Goal: Task Accomplishment & Management: Complete application form

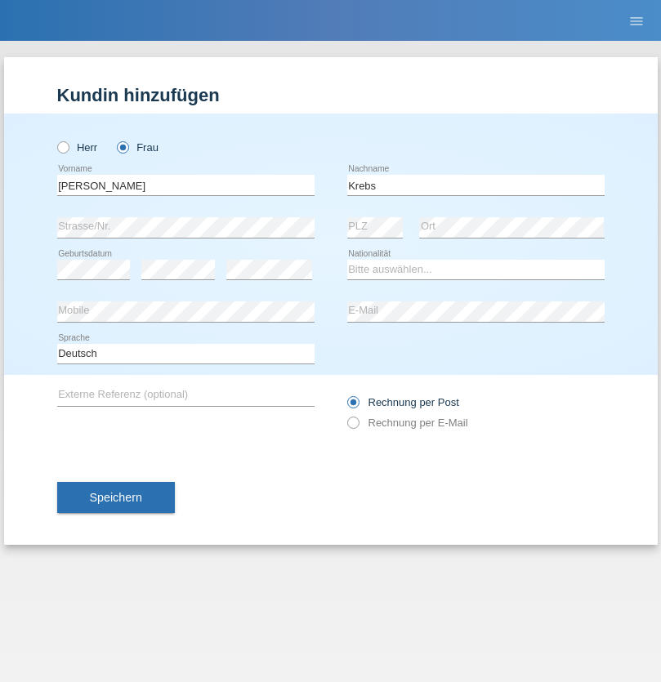
type input "Krebs"
select select "CH"
select select "en"
radio input "true"
click at [185, 185] on input "text" at bounding box center [185, 185] width 257 height 20
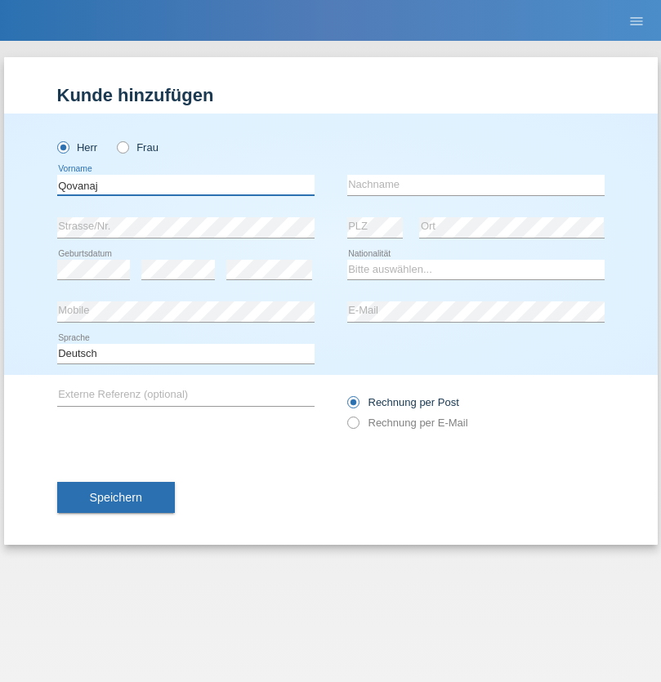
type input "Qovanaj"
click at [475, 185] on input "text" at bounding box center [475, 185] width 257 height 20
type input "Shaban"
select select "CH"
radio input "true"
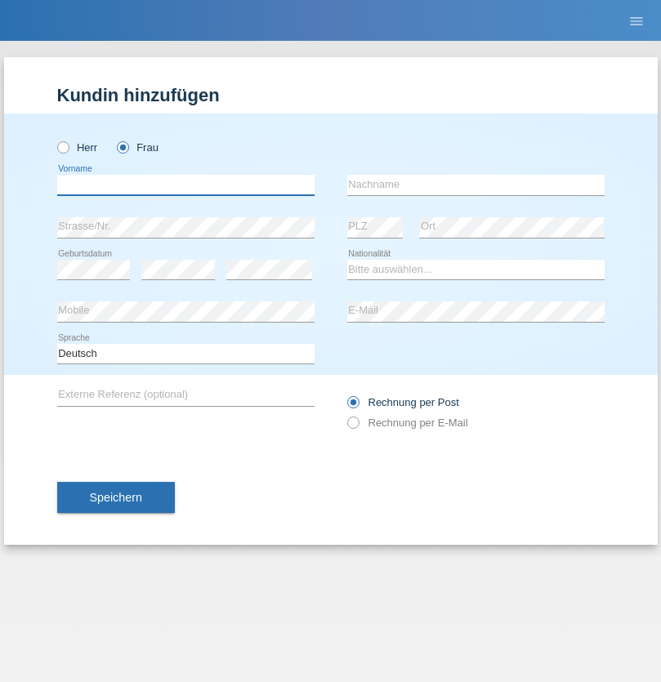
click at [185, 185] on input "text" at bounding box center [185, 185] width 257 height 20
type input "Jashari lmeri"
click at [475, 185] on input "text" at bounding box center [475, 185] width 257 height 20
type input "Rabije"
select select "CH"
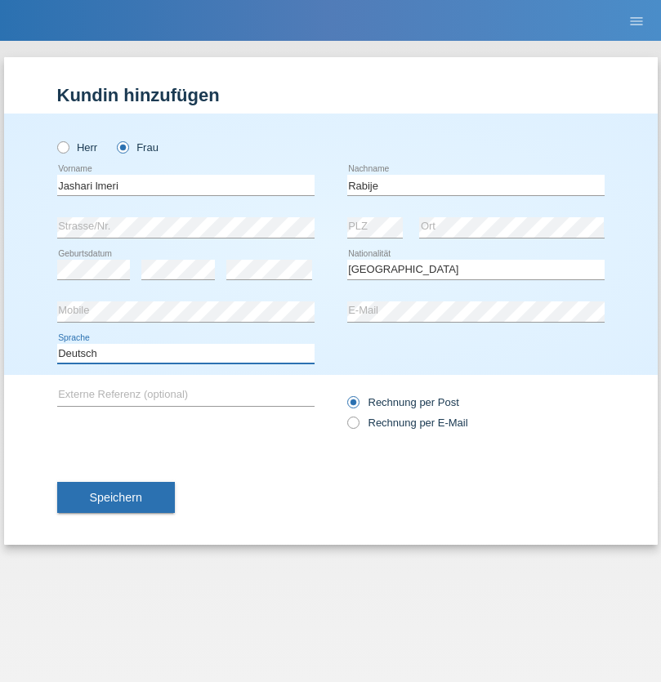
select select "en"
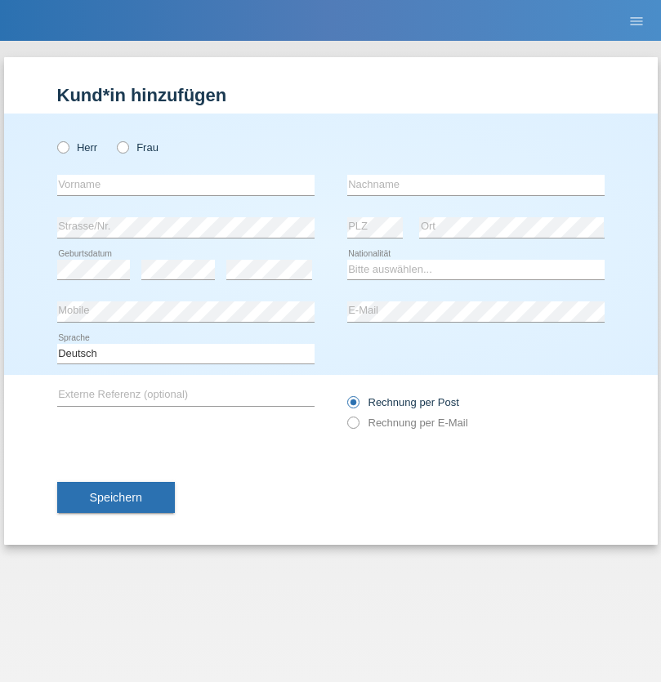
radio input "true"
click at [185, 185] on input "text" at bounding box center [185, 185] width 257 height 20
type input "[PERSON_NAME]"
click at [475, 185] on input "text" at bounding box center [475, 185] width 257 height 20
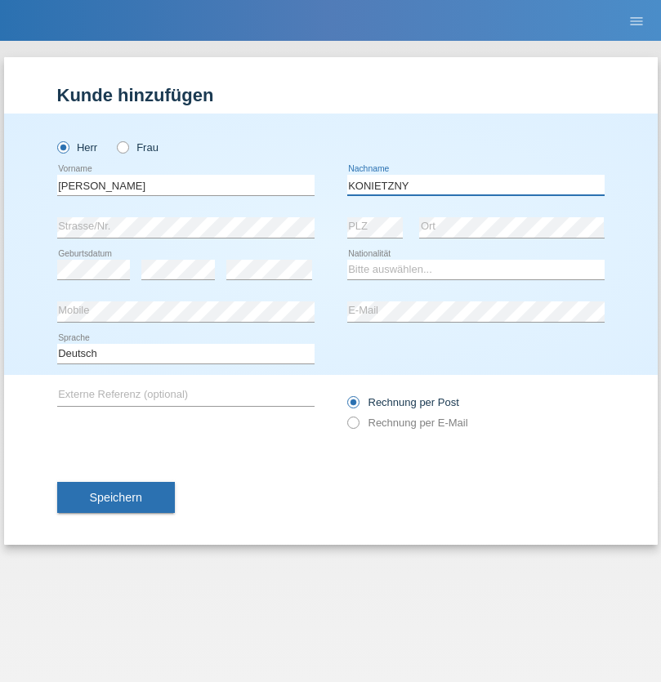
type input "KONIETZNY"
select select "CH"
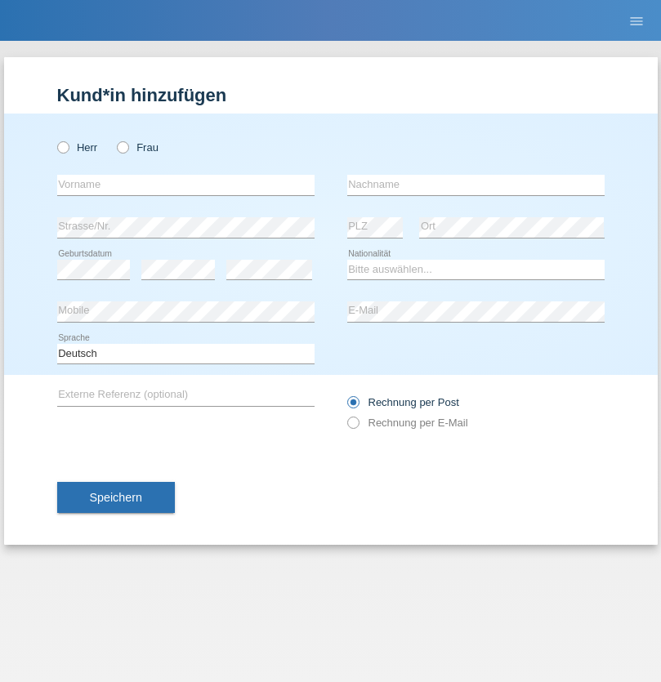
radio input "true"
click at [185, 185] on input "text" at bounding box center [185, 185] width 257 height 20
type input "Bilalli"
click at [475, 185] on input "text" at bounding box center [475, 185] width 257 height 20
type input "Milazim"
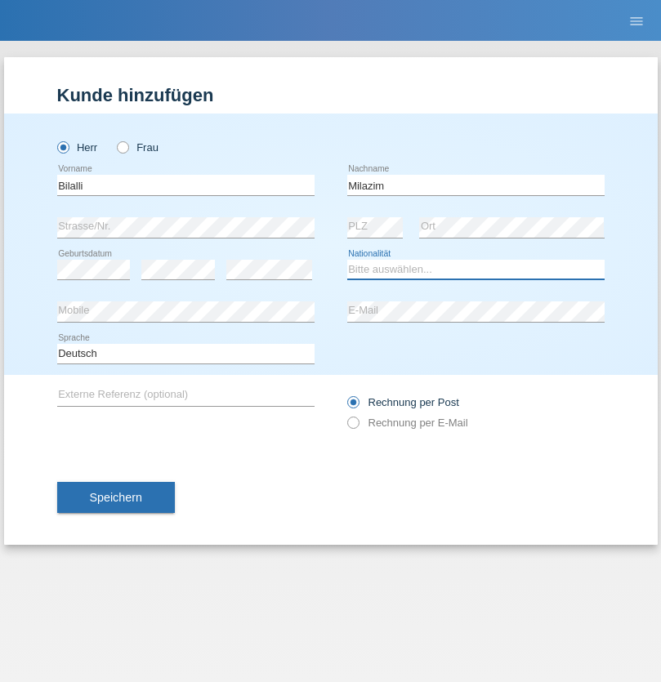
select select "XK"
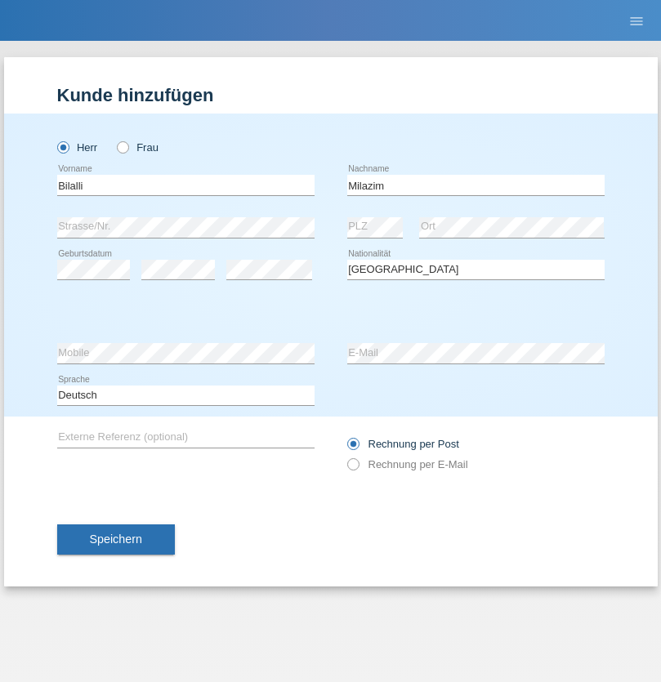
select select "C"
select select "20"
select select "11"
select select "1968"
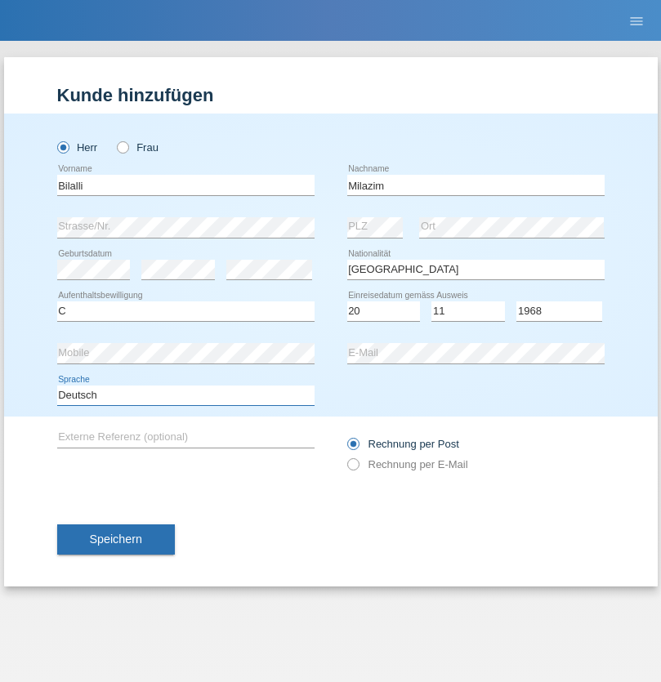
select select "en"
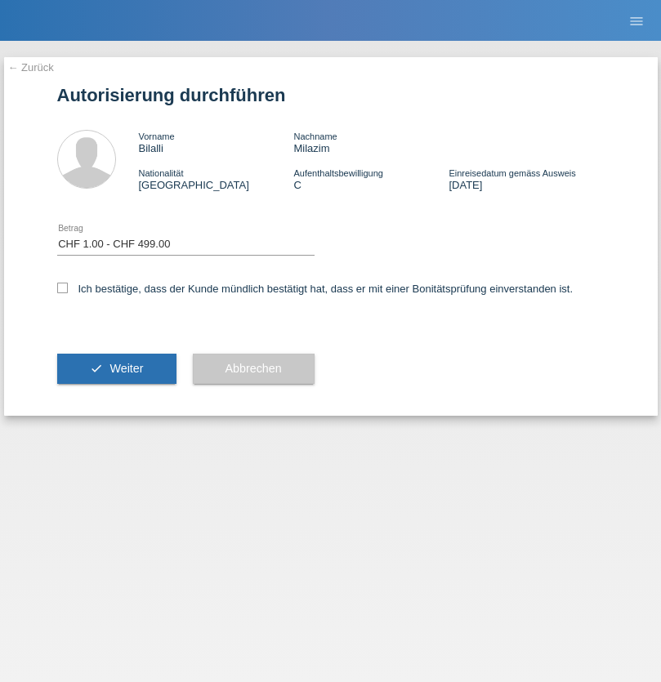
select select "1"
checkbox input "true"
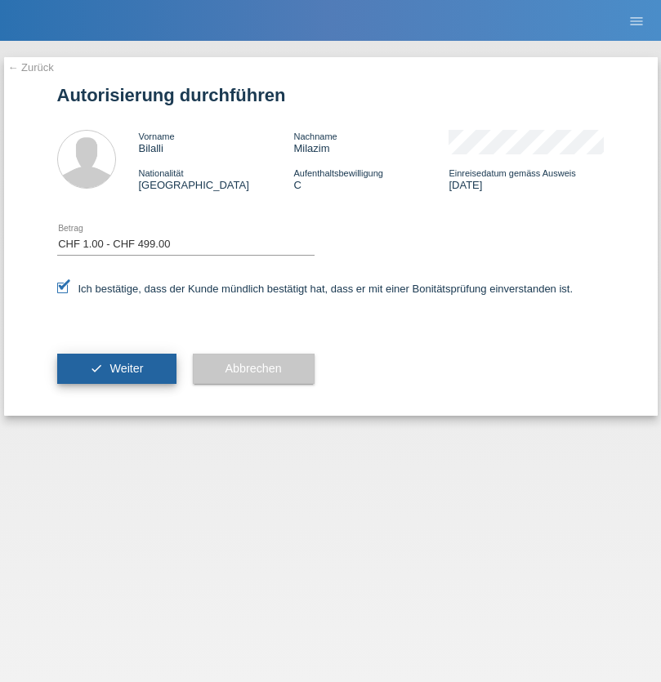
click at [116, 368] on span "Weiter" at bounding box center [125, 368] width 33 height 13
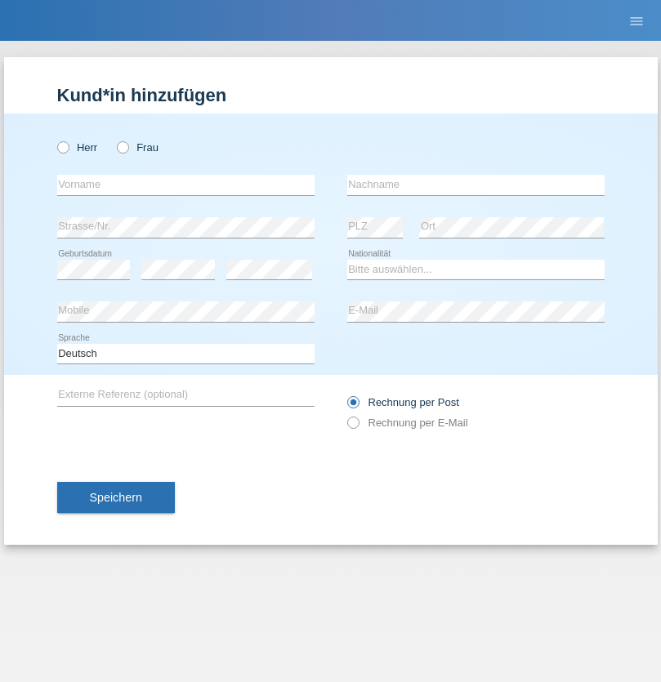
radio input "true"
click at [185, 185] on input "text" at bounding box center [185, 185] width 257 height 20
type input "Oleksandr"
click at [475, 185] on input "text" at bounding box center [475, 185] width 257 height 20
type input "Pinchuk"
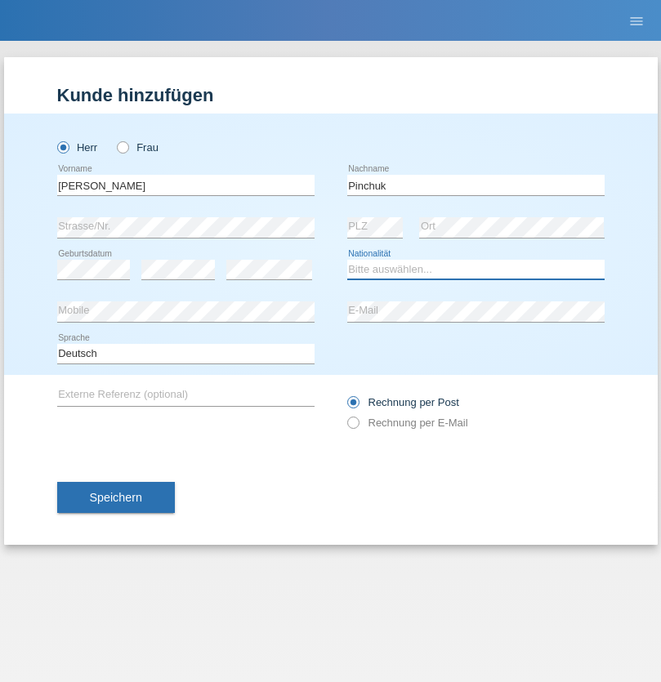
select select "UA"
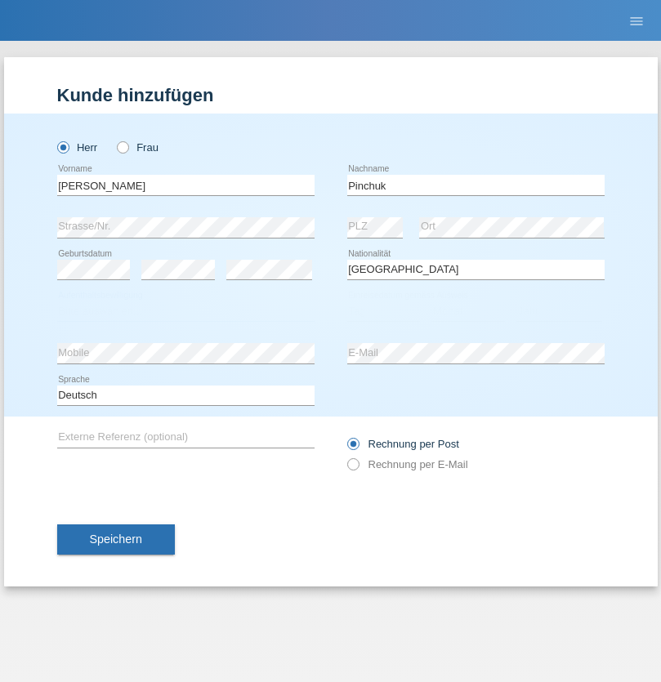
select select "C"
select select "10"
select select "2021"
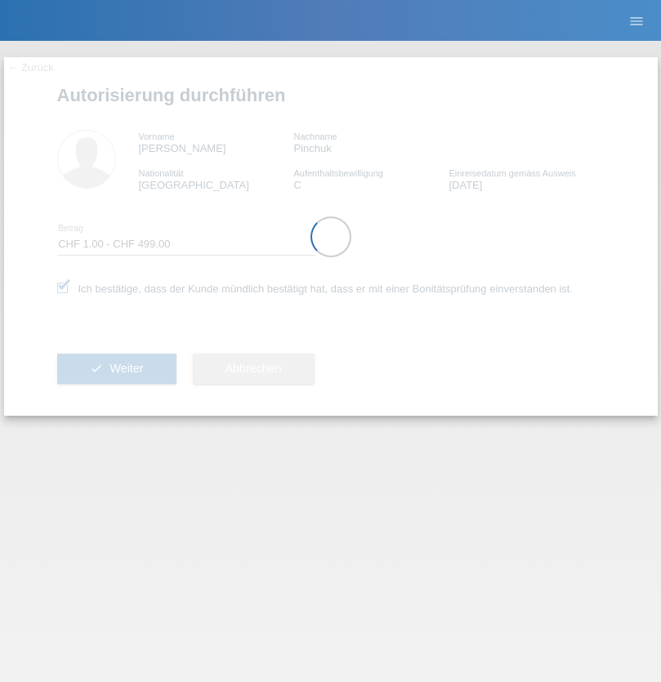
select select "1"
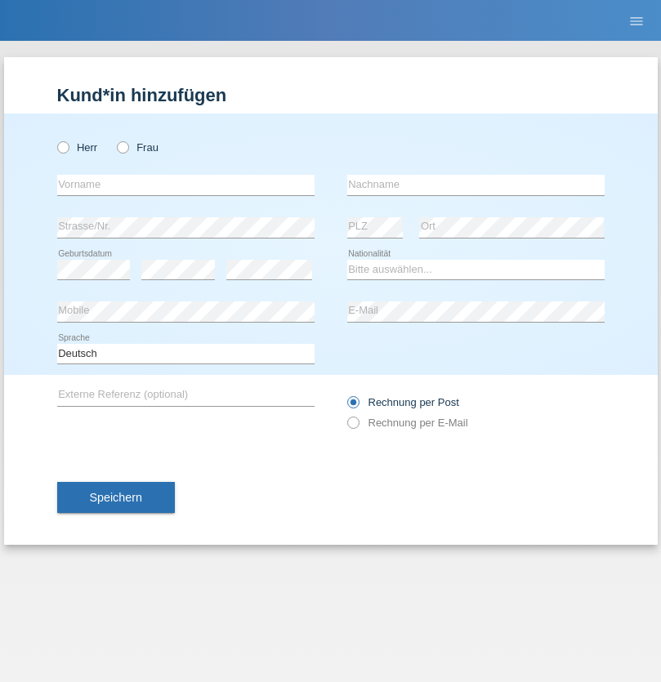
radio input "true"
click at [185, 185] on input "text" at bounding box center [185, 185] width 257 height 20
type input "firat"
click at [475, 185] on input "text" at bounding box center [475, 185] width 257 height 20
type input "kara"
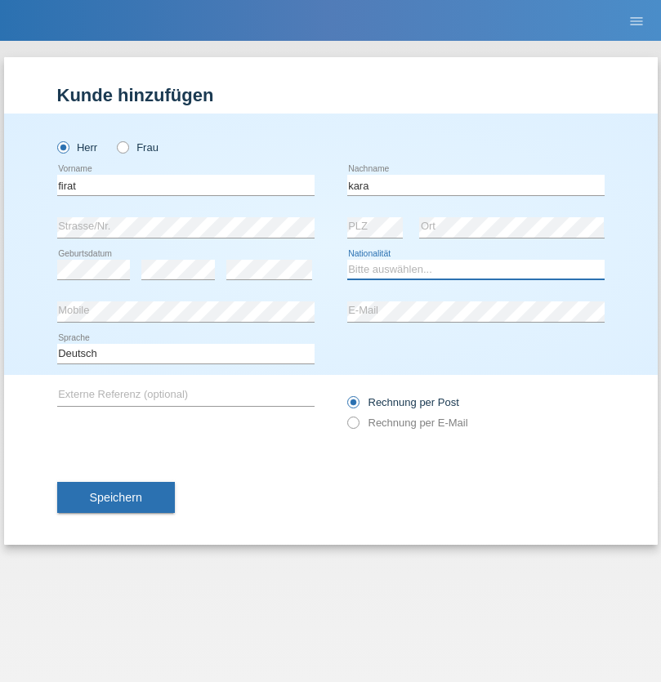
select select "CH"
radio input "true"
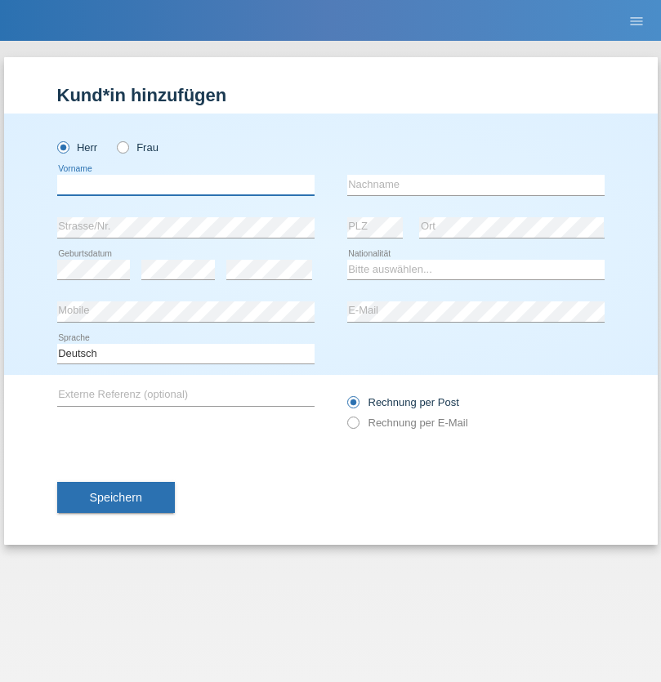
click at [185, 185] on input "text" at bounding box center [185, 185] width 257 height 20
type input "Gigov"
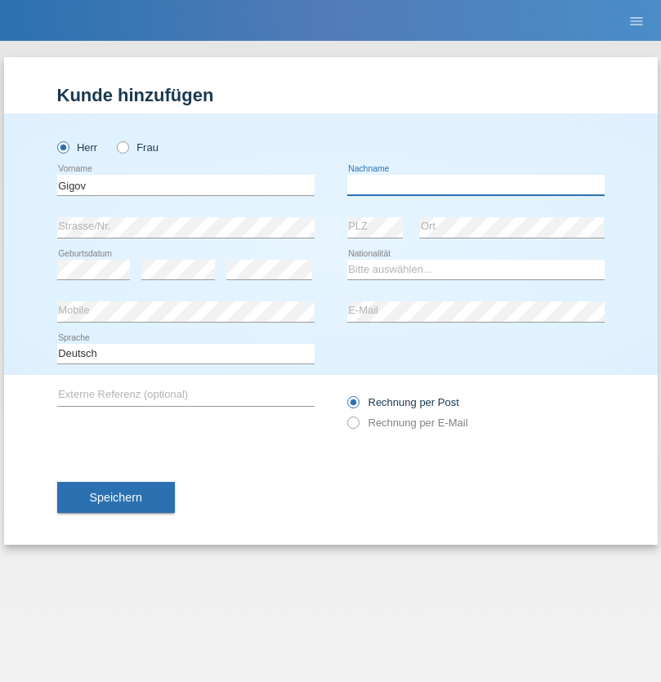
click at [475, 185] on input "text" at bounding box center [475, 185] width 257 height 20
type input "Zhan"
select select "BG"
select select "C"
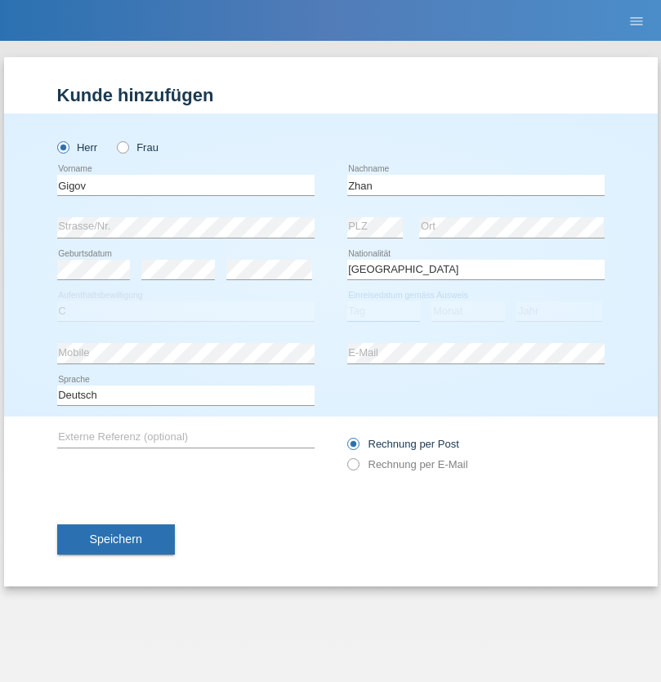
select select "23"
select select "10"
select select "2021"
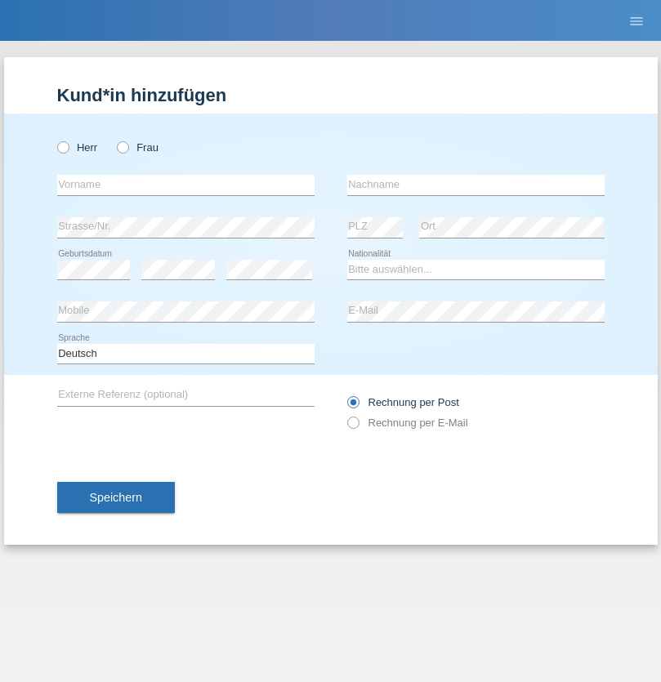
radio input "true"
click at [185, 185] on input "text" at bounding box center [185, 185] width 257 height 20
type input "Amand"
click at [475, 185] on input "text" at bounding box center [475, 185] width 257 height 20
type input "Pires"
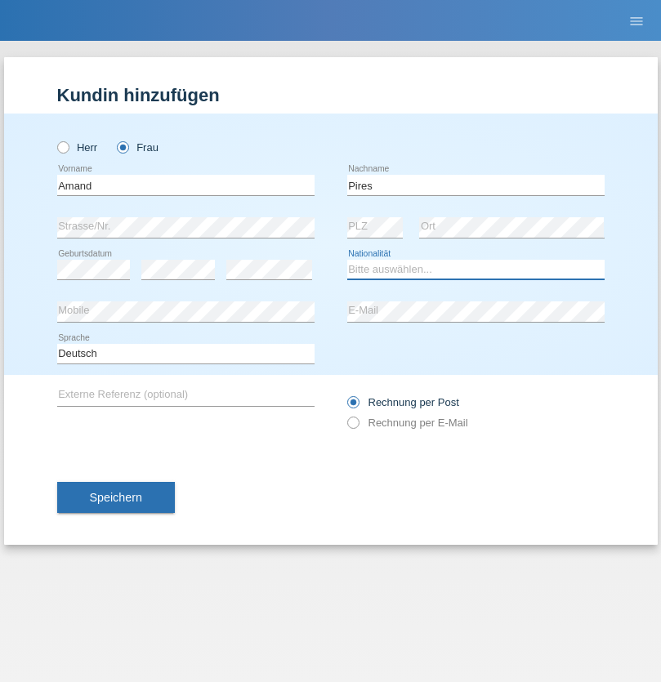
select select "CH"
radio input "true"
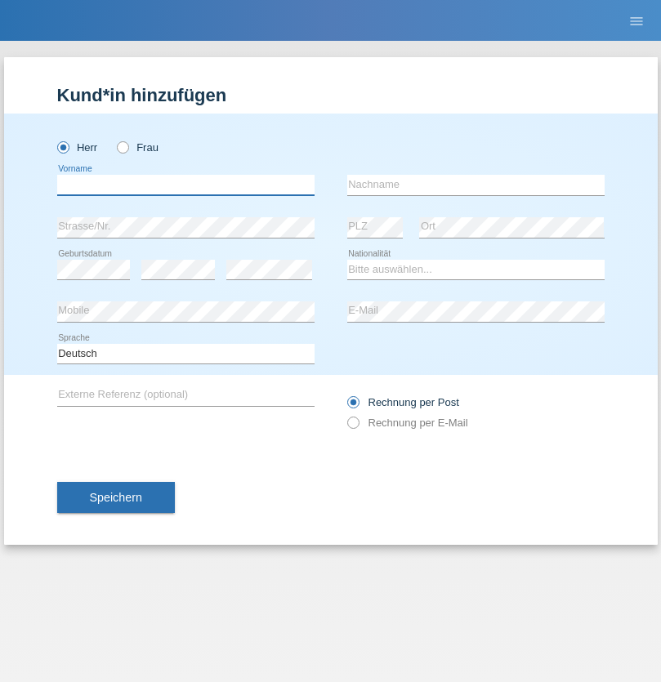
click at [185, 185] on input "text" at bounding box center [185, 185] width 257 height 20
type input "Anwar"
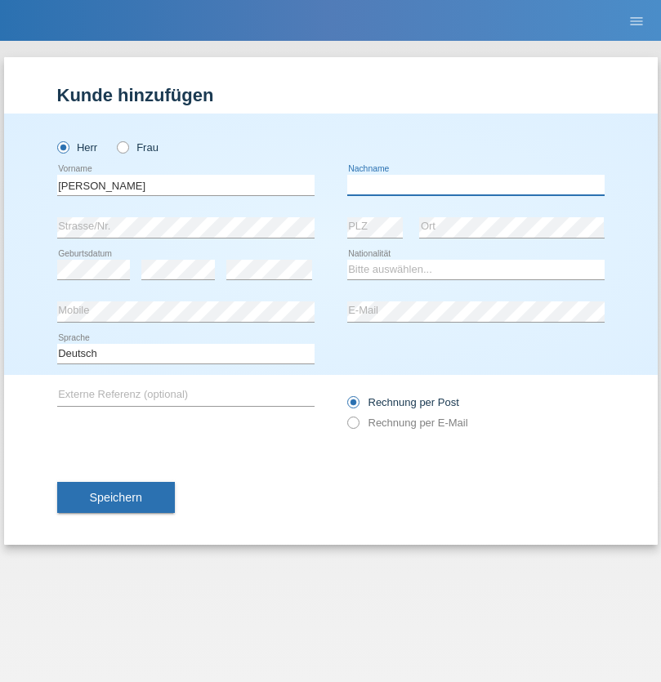
click at [475, 185] on input "text" at bounding box center [475, 185] width 257 height 20
type input "Saidi"
select select "CH"
radio input "true"
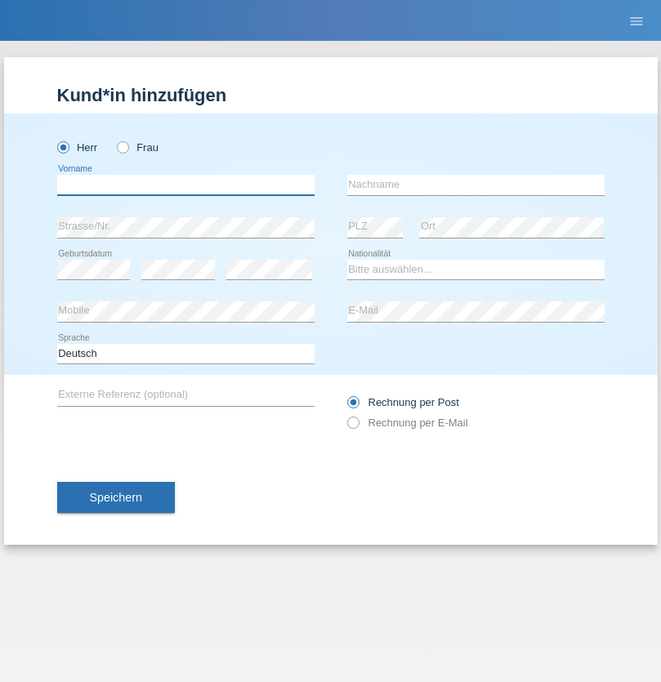
click at [185, 185] on input "text" at bounding box center [185, 185] width 257 height 20
type input "Matusa"
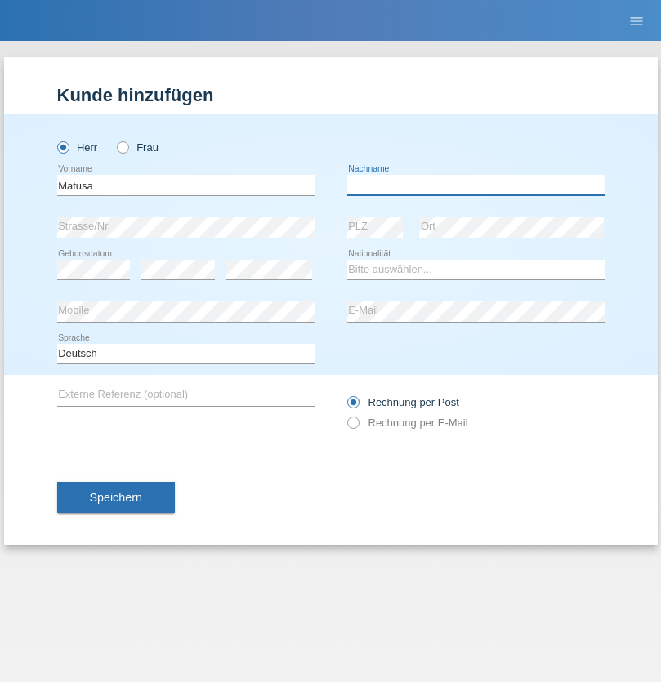
click at [475, 185] on input "text" at bounding box center [475, 185] width 257 height 20
type input "Marian valentin"
select select "OM"
select select "C"
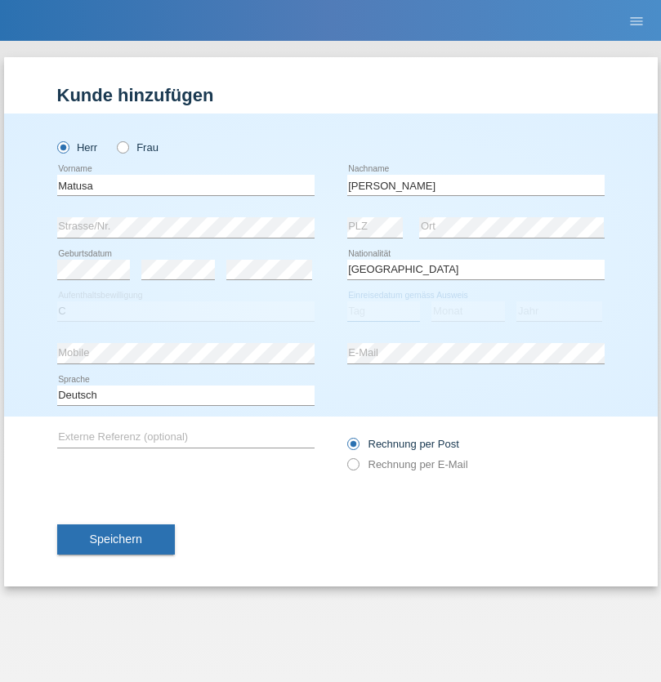
select select "01"
select select "06"
select select "2016"
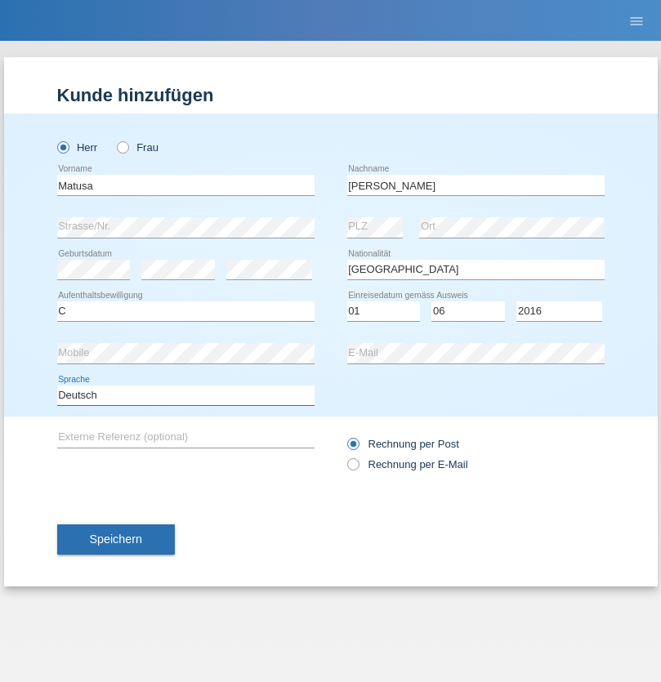
select select "en"
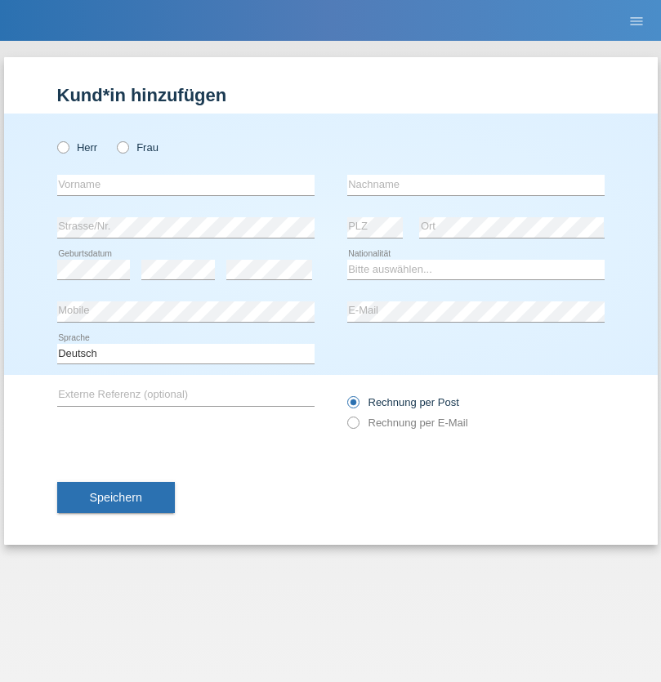
radio input "true"
click at [185, 185] on input "text" at bounding box center [185, 185] width 257 height 20
type input "[PERSON_NAME]"
click at [475, 185] on input "text" at bounding box center [475, 185] width 257 height 20
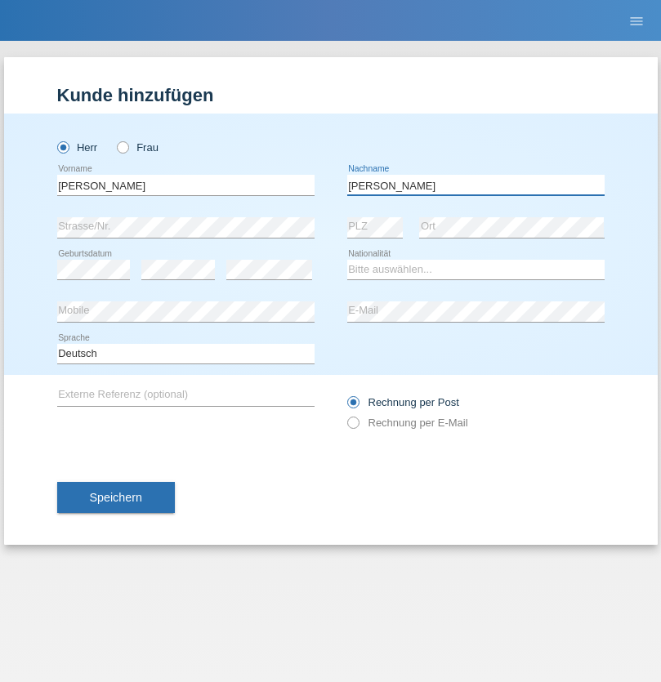
type input "[PERSON_NAME]"
select select "PT"
select select "C"
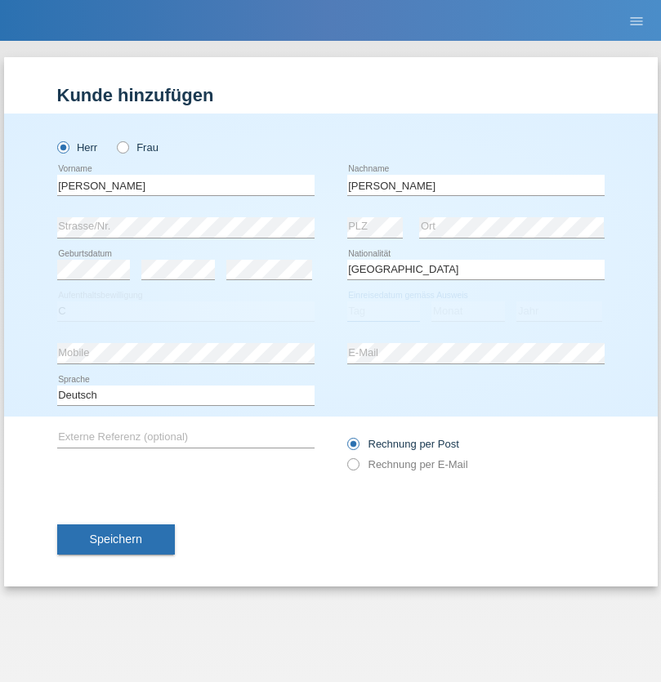
select select "23"
select select "08"
select select "2021"
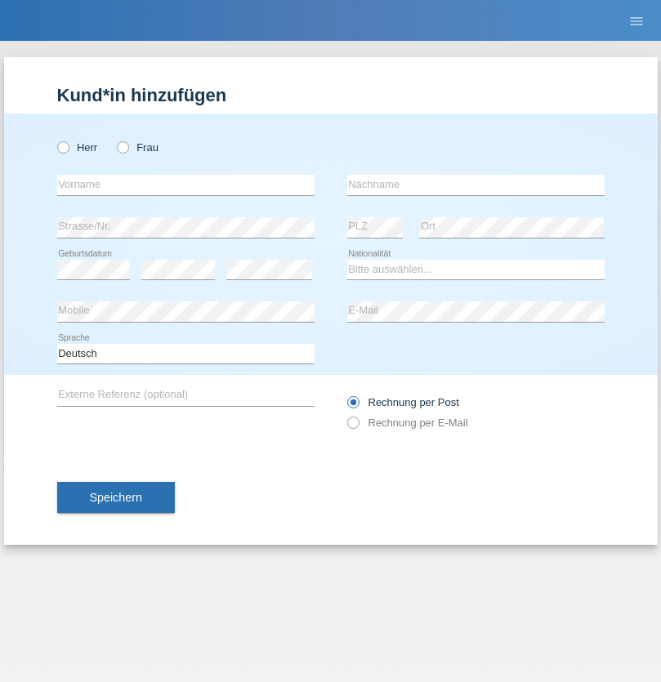
radio input "true"
click at [185, 185] on input "text" at bounding box center [185, 185] width 257 height 20
type input "[PERSON_NAME]"
click at [475, 185] on input "text" at bounding box center [475, 185] width 257 height 20
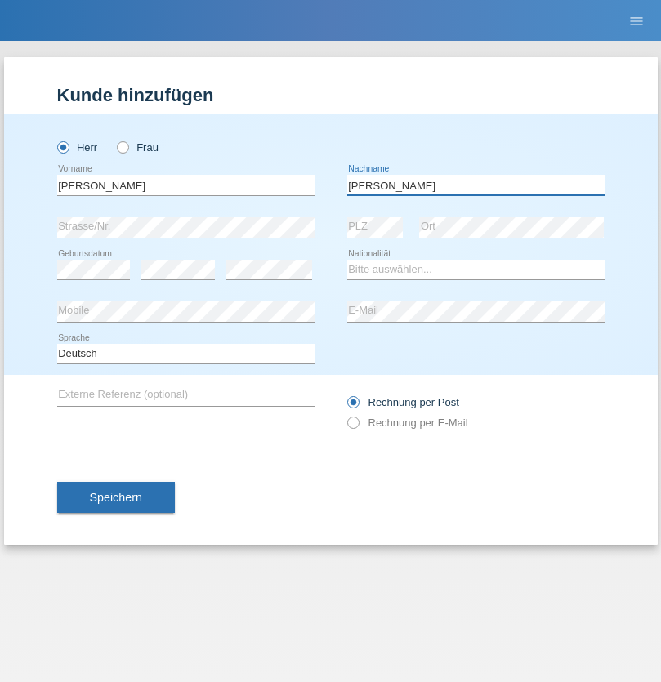
type input "[PERSON_NAME]"
select select "CH"
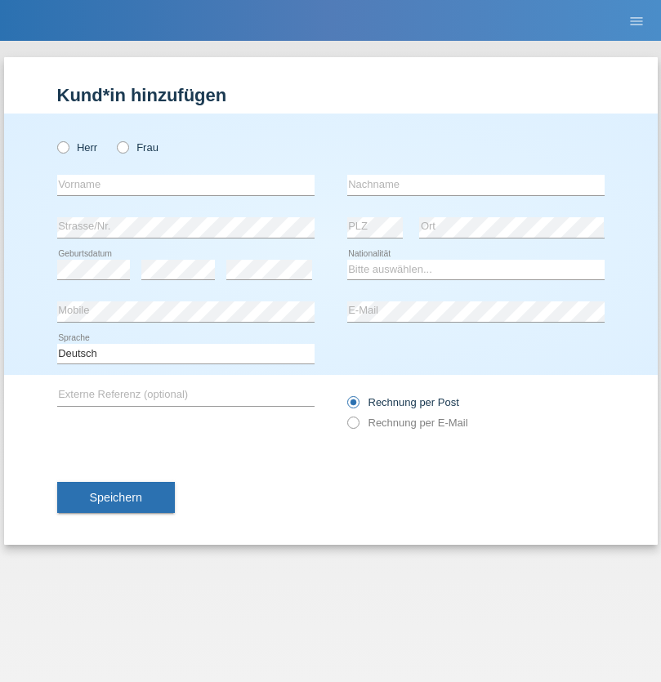
radio input "true"
click at [185, 185] on input "text" at bounding box center [185, 185] width 257 height 20
type input "Szilvia"
click at [475, 185] on input "text" at bounding box center [475, 185] width 257 height 20
type input "Olakh"
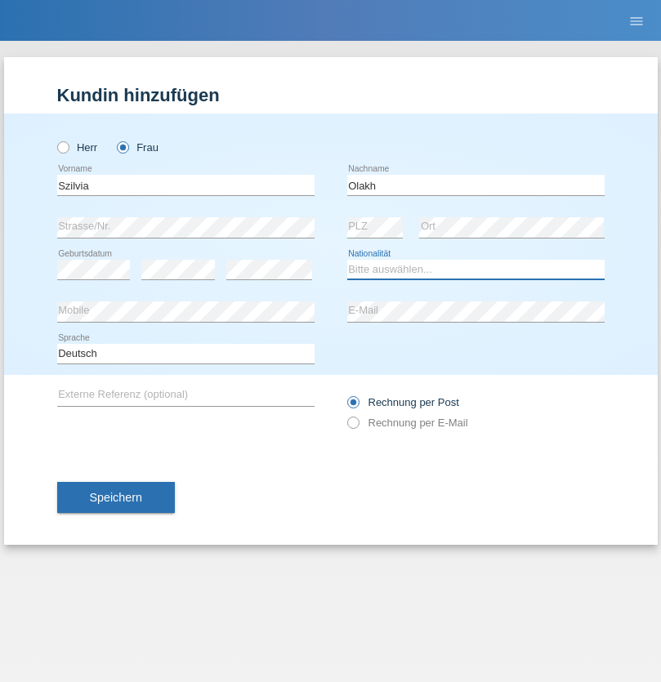
select select "UA"
select select "C"
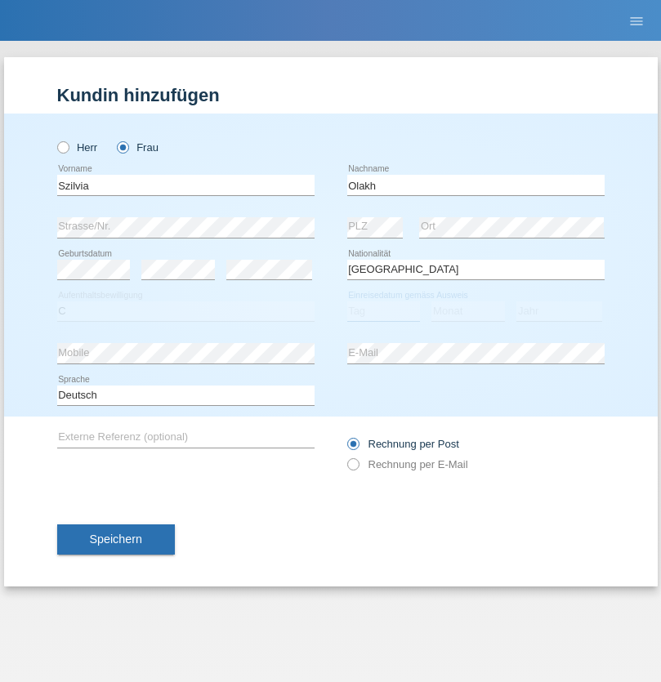
select select "14"
select select "09"
select select "2021"
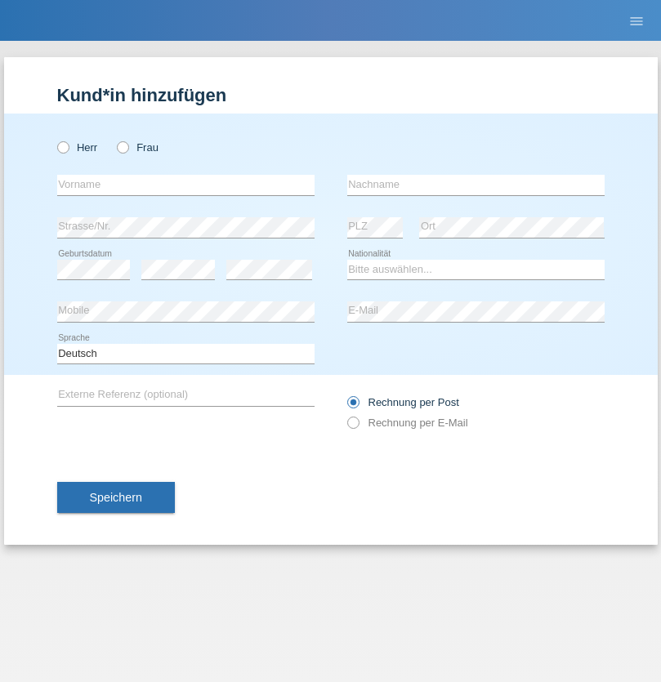
radio input "true"
click at [185, 185] on input "text" at bounding box center [185, 185] width 257 height 20
type input "Asrit"
click at [475, 185] on input "text" at bounding box center [475, 185] width 257 height 20
type input "Kupa"
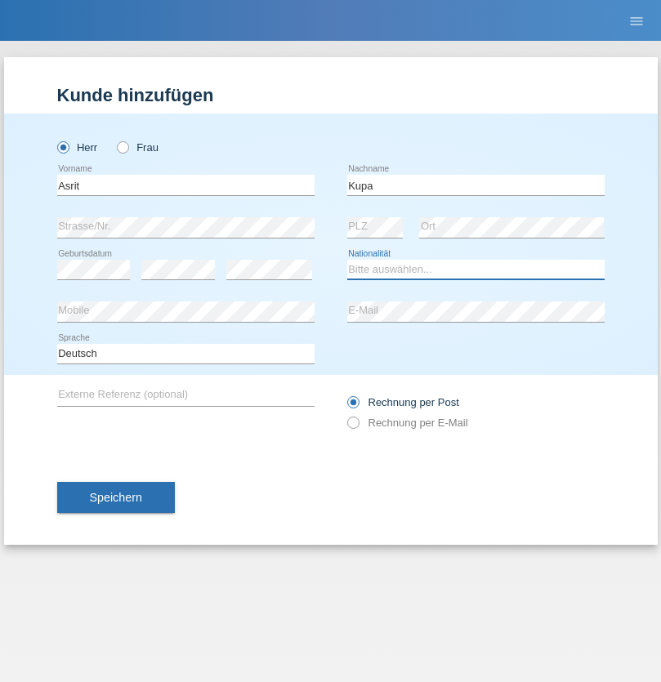
select select "MK"
select select "C"
select select "27"
select select "05"
radio input "true"
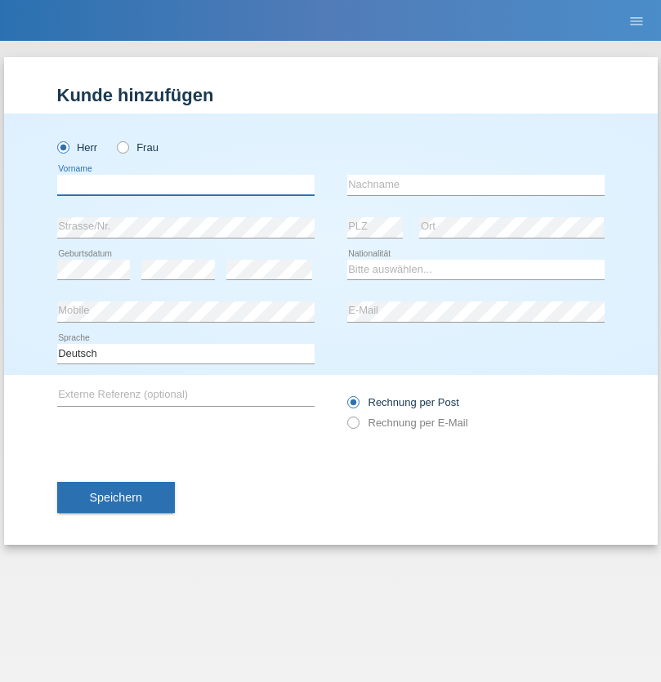
click at [185, 185] on input "text" at bounding box center [185, 185] width 257 height 20
type input "Ibrahim"
click at [475, 185] on input "text" at bounding box center [475, 185] width 257 height 20
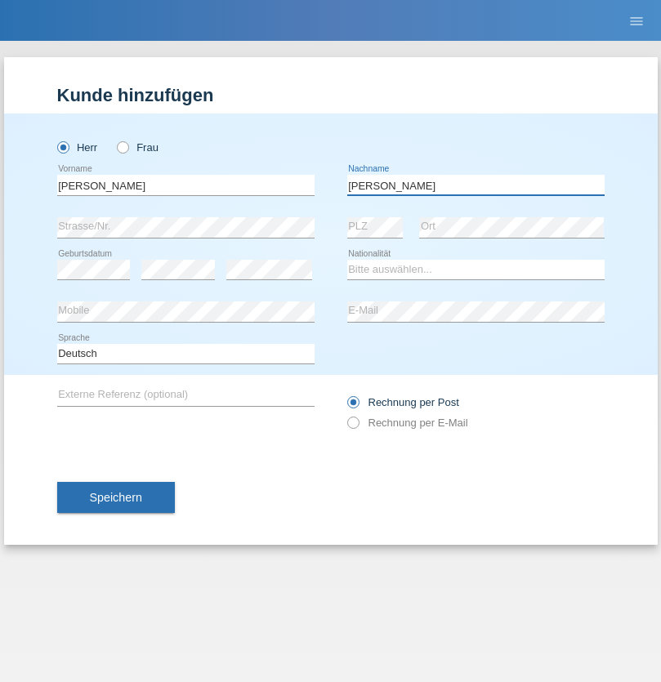
type input "Abbas"
select select "SY"
select select "C"
select select "14"
select select "09"
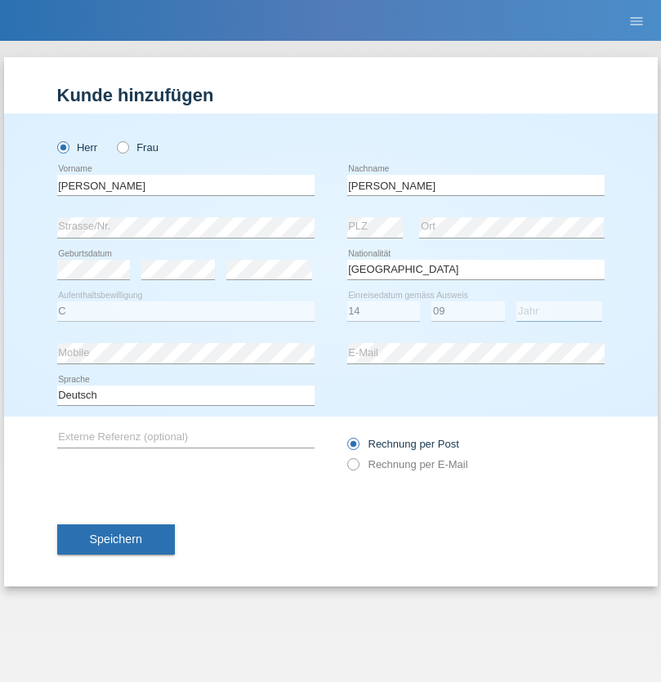
select select "2021"
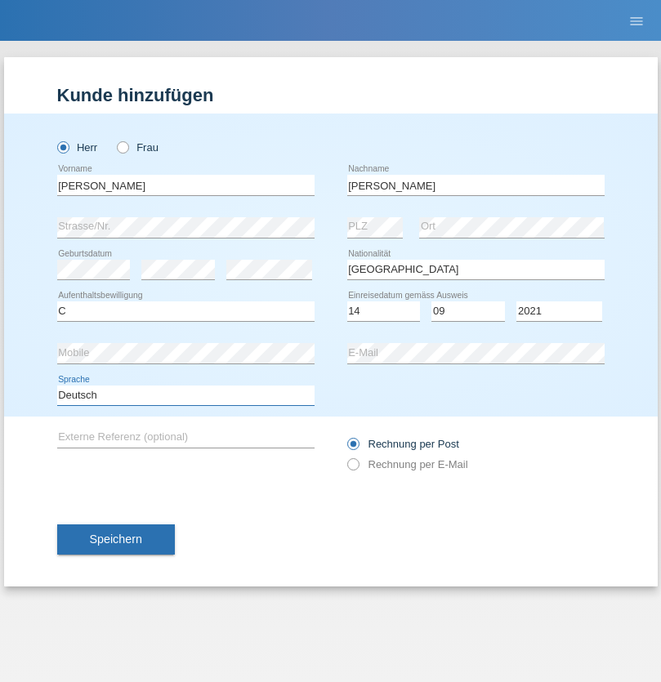
select select "en"
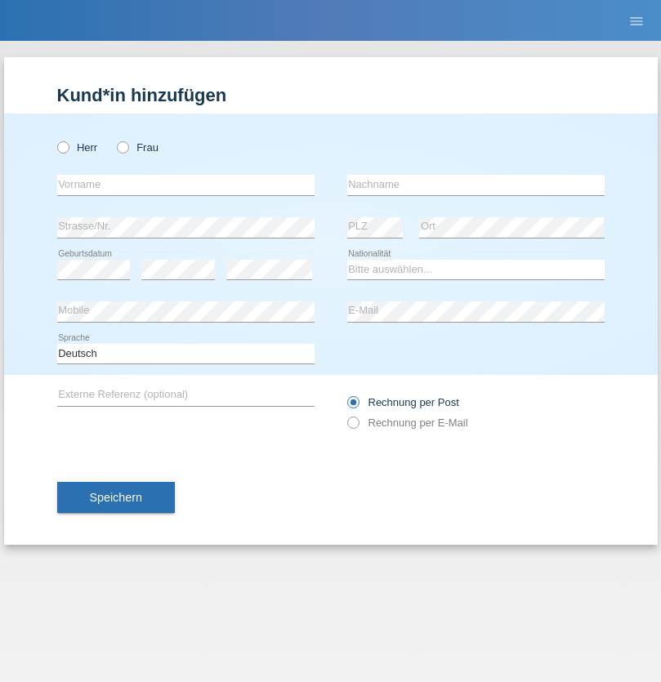
radio input "true"
select select "CH"
radio input "true"
click at [185, 185] on input "text" at bounding box center [185, 185] width 257 height 20
type input "[PERSON_NAME]"
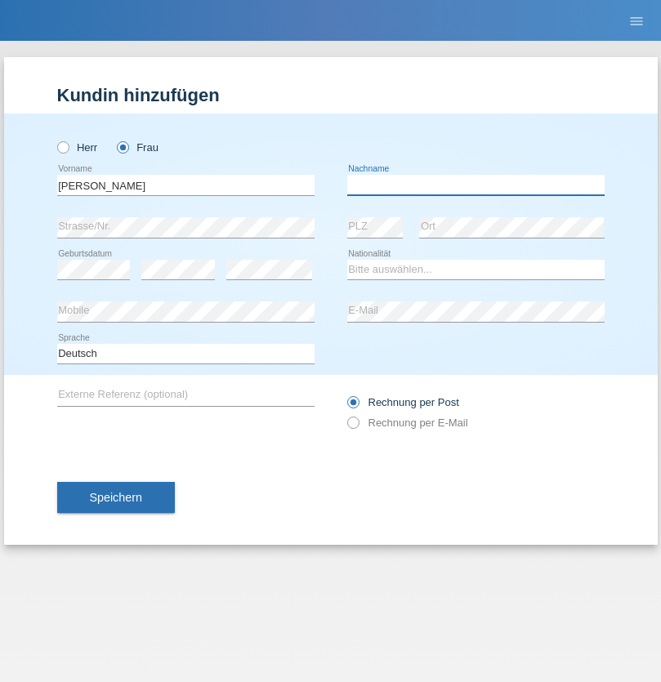
click at [475, 185] on input "text" at bounding box center [475, 185] width 257 height 20
type input "Bacic"
select select "CH"
